Goal: Task Accomplishment & Management: Use online tool/utility

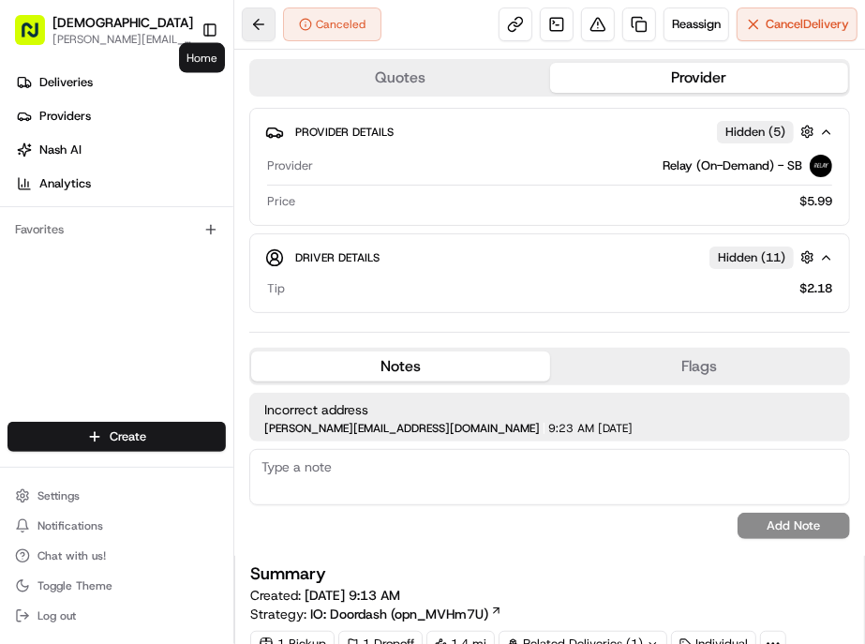
click at [242, 7] on button at bounding box center [259, 24] width 34 height 34
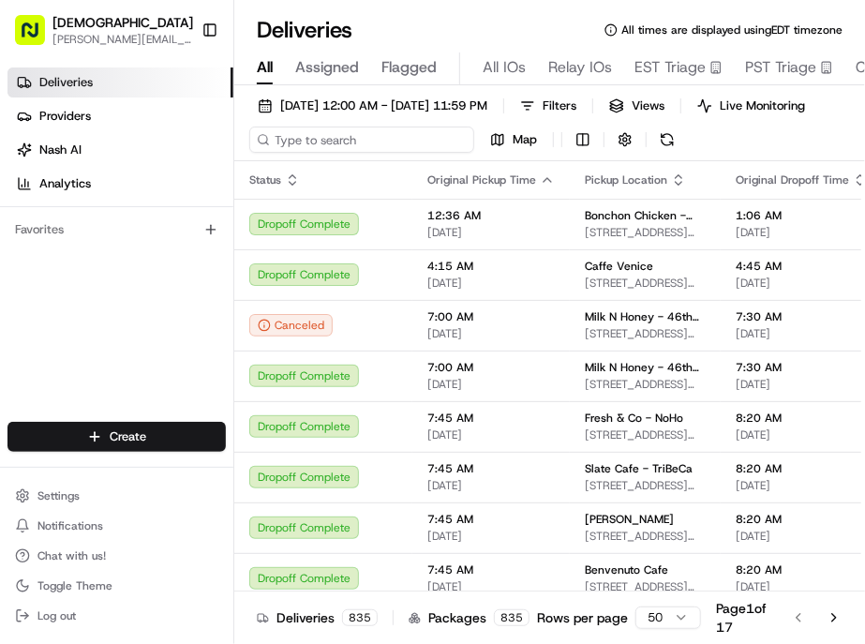
click at [313, 127] on input at bounding box center [361, 140] width 225 height 26
paste input "[PERSON_NAME]"
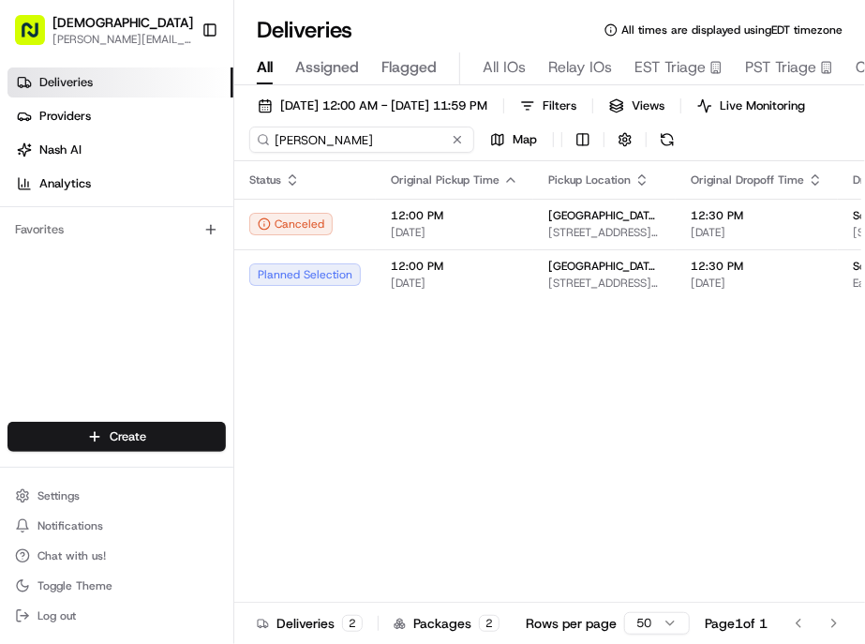
type input "[PERSON_NAME]"
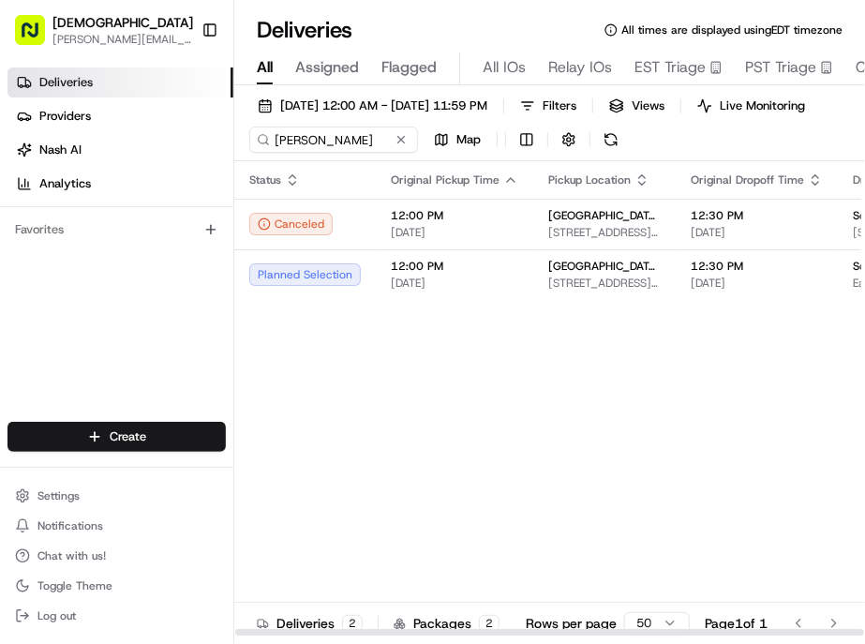
scroll to position [0, 132]
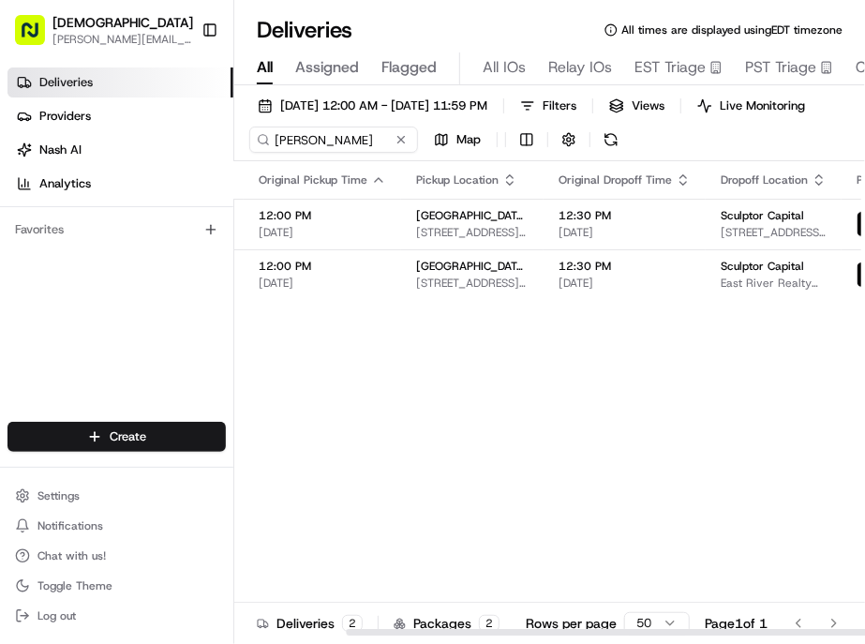
click at [724, 629] on div at bounding box center [660, 632] width 629 height 7
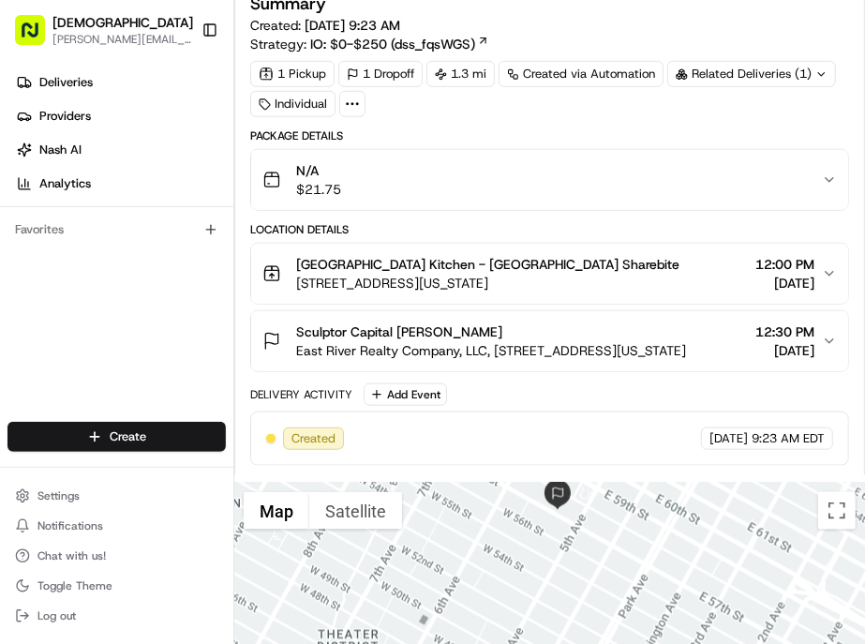
click at [587, 322] on div "Sculptor Capital [PERSON_NAME] East River Realty Company, LLC, [STREET_ADDRESS]…" at bounding box center [542, 340] width 560 height 37
